Goal: Find specific page/section: Find specific page/section

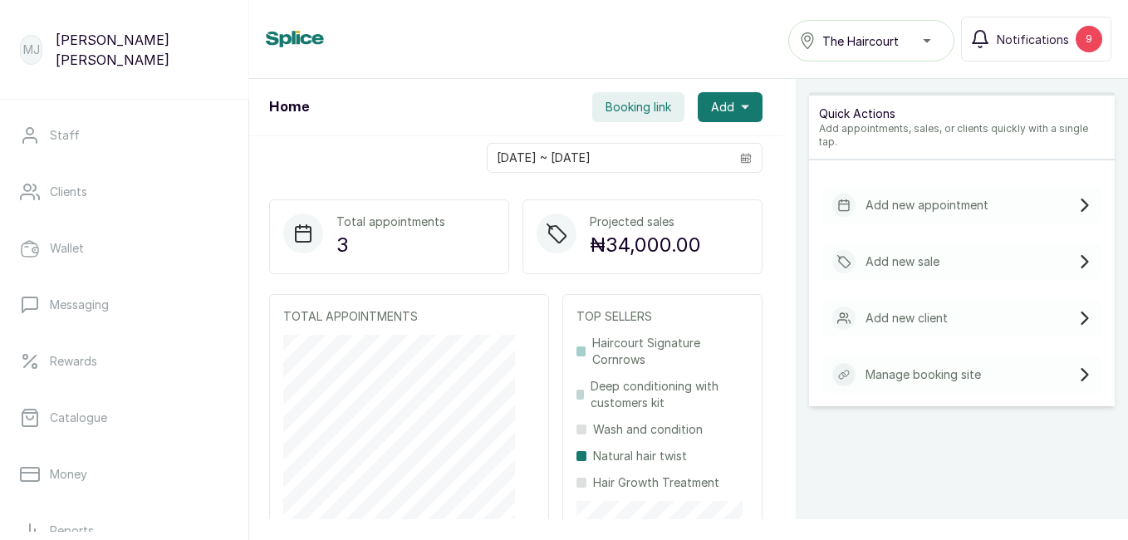
scroll to position [199, 0]
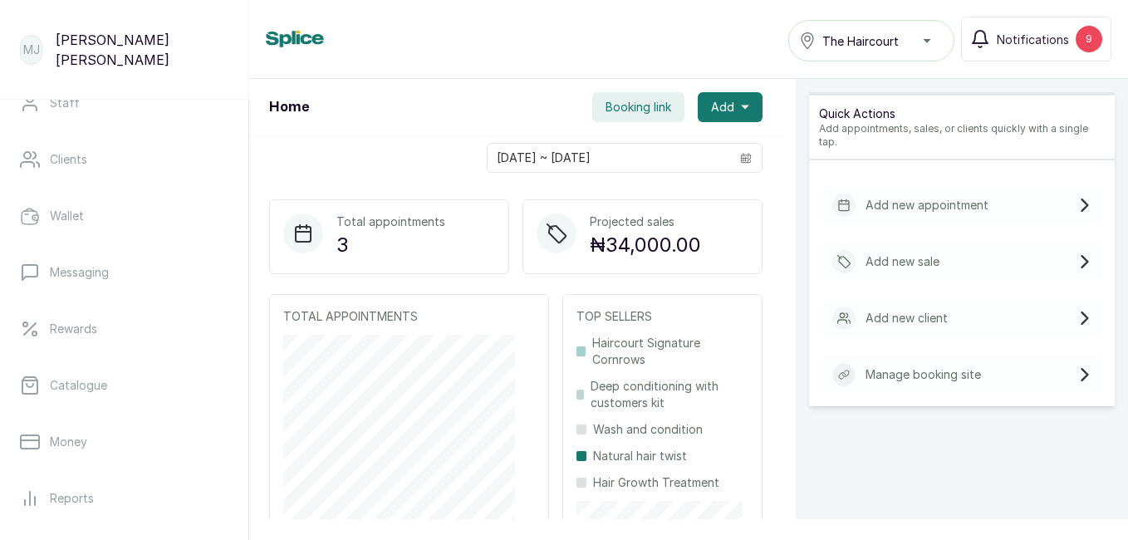
click at [100, 404] on link "Catalogue" at bounding box center [124, 385] width 222 height 47
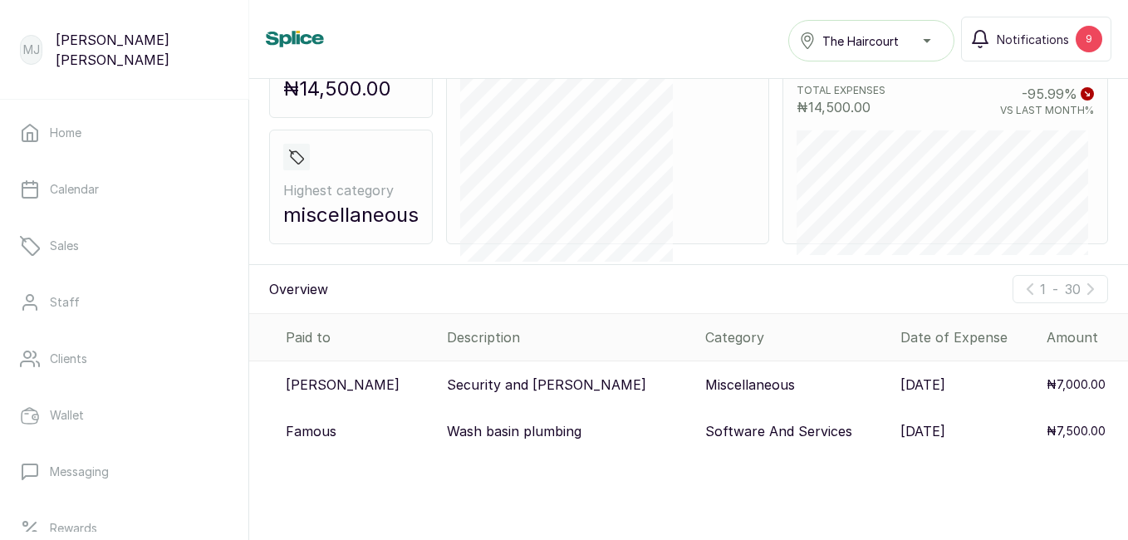
scroll to position [242, 0]
